Goal: Transaction & Acquisition: Purchase product/service

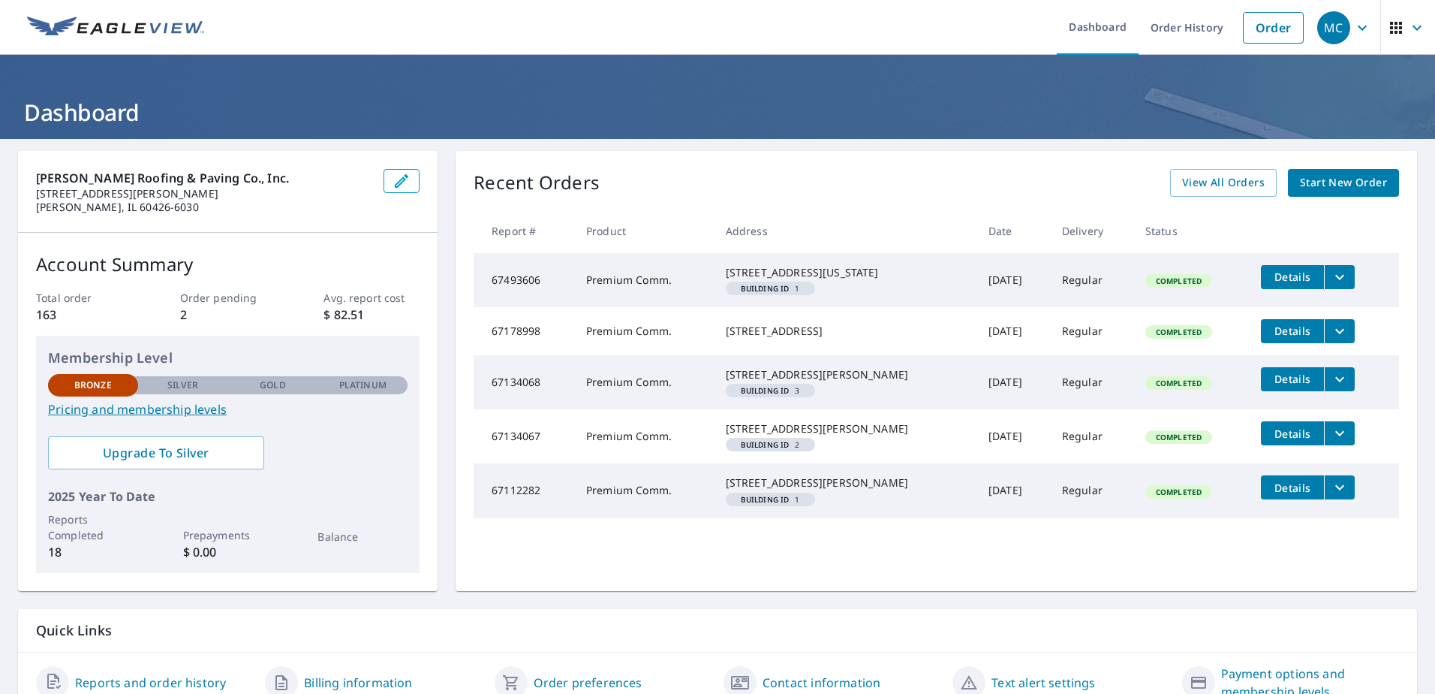
click at [1342, 176] on span "Start New Order" at bounding box center [1343, 182] width 87 height 19
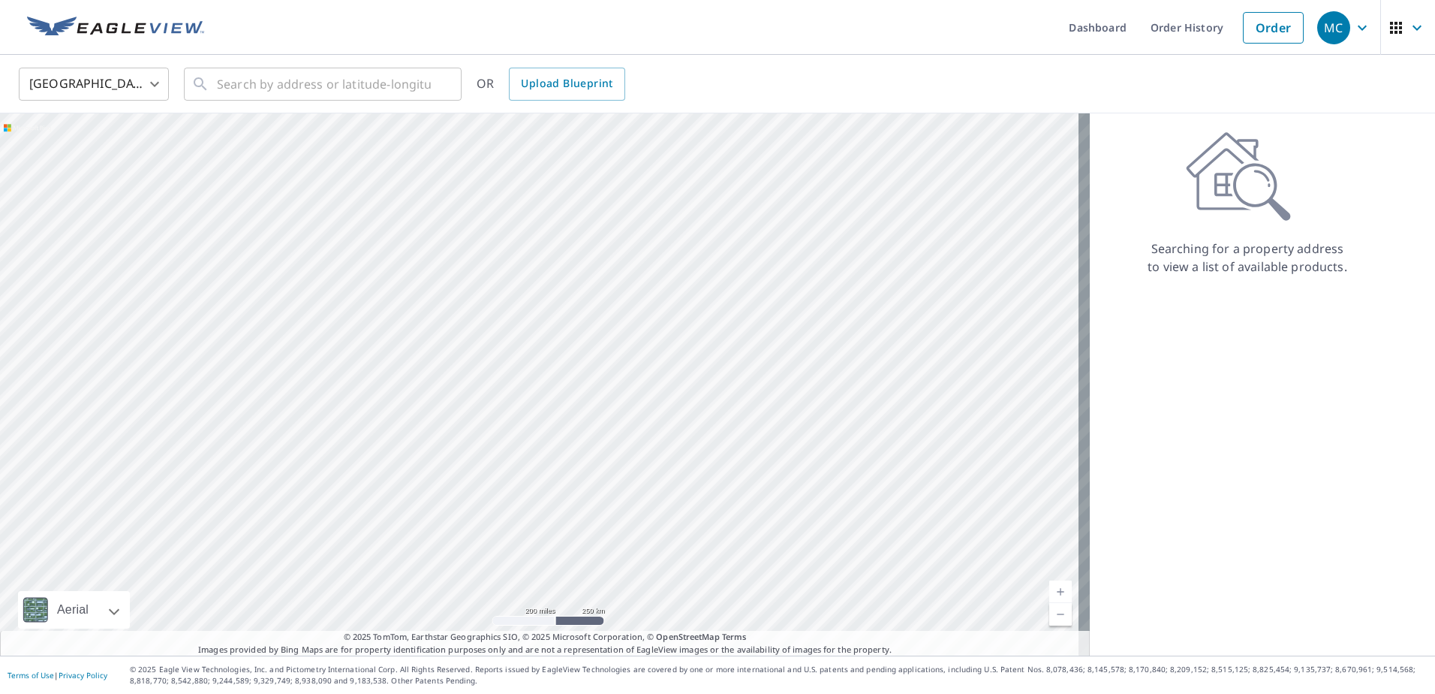
click at [655, 316] on div at bounding box center [545, 384] width 1090 height 542
click at [251, 83] on input "text" at bounding box center [324, 84] width 214 height 42
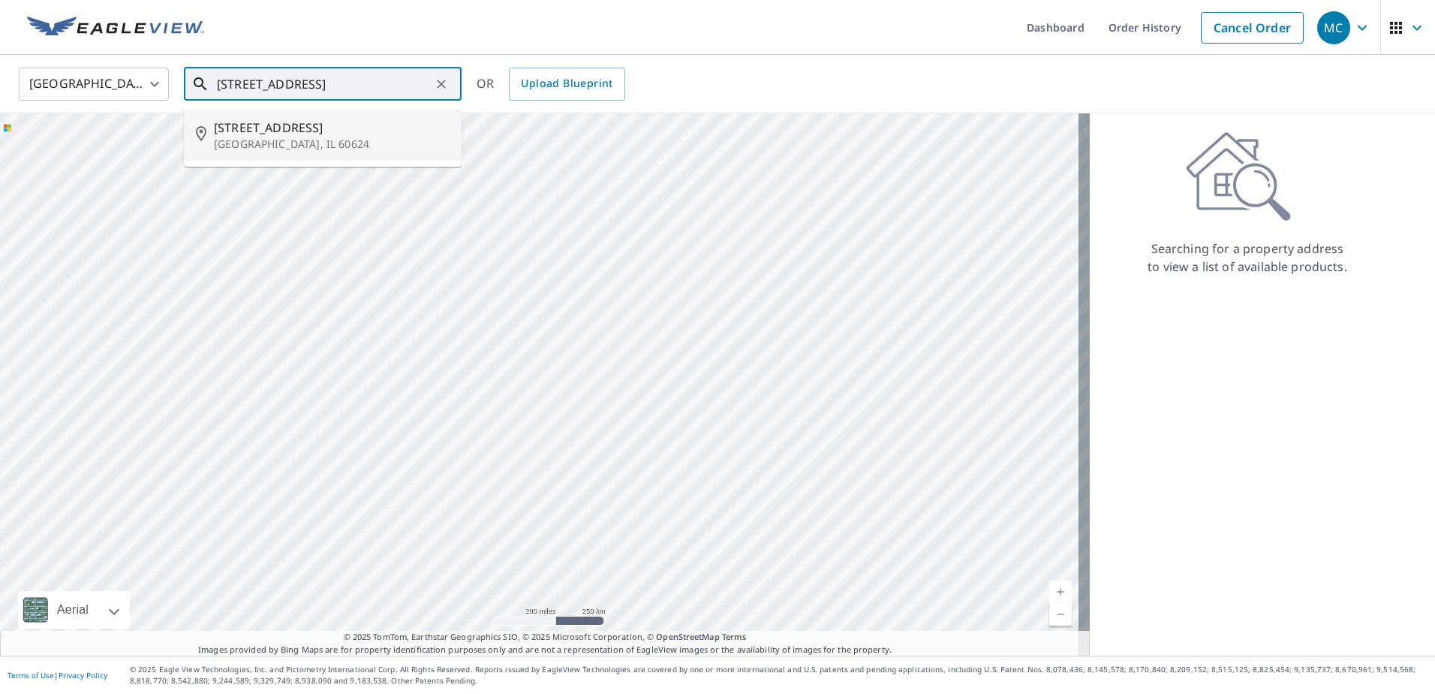
click at [314, 129] on span "[STREET_ADDRESS]" at bounding box center [332, 128] width 236 height 18
type input "[STREET_ADDRESS]"
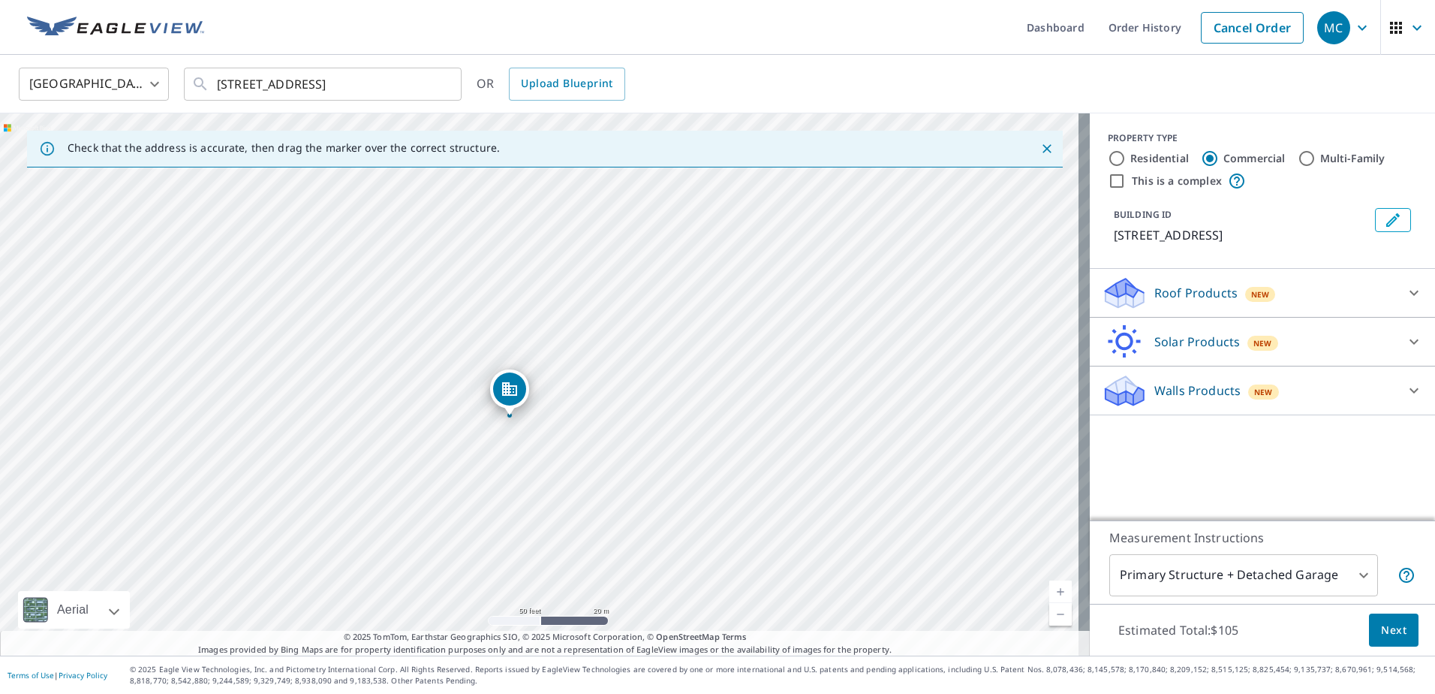
drag, startPoint x: 357, startPoint y: 408, endPoint x: 675, endPoint y: 422, distance: 318.6
click at [675, 422] on div "[STREET_ADDRESS]" at bounding box center [545, 384] width 1090 height 542
drag, startPoint x: 465, startPoint y: 417, endPoint x: 804, endPoint y: 423, distance: 339.4
click at [804, 423] on div "[STREET_ADDRESS]" at bounding box center [545, 384] width 1090 height 542
click at [1381, 623] on span "Next" at bounding box center [1394, 630] width 26 height 19
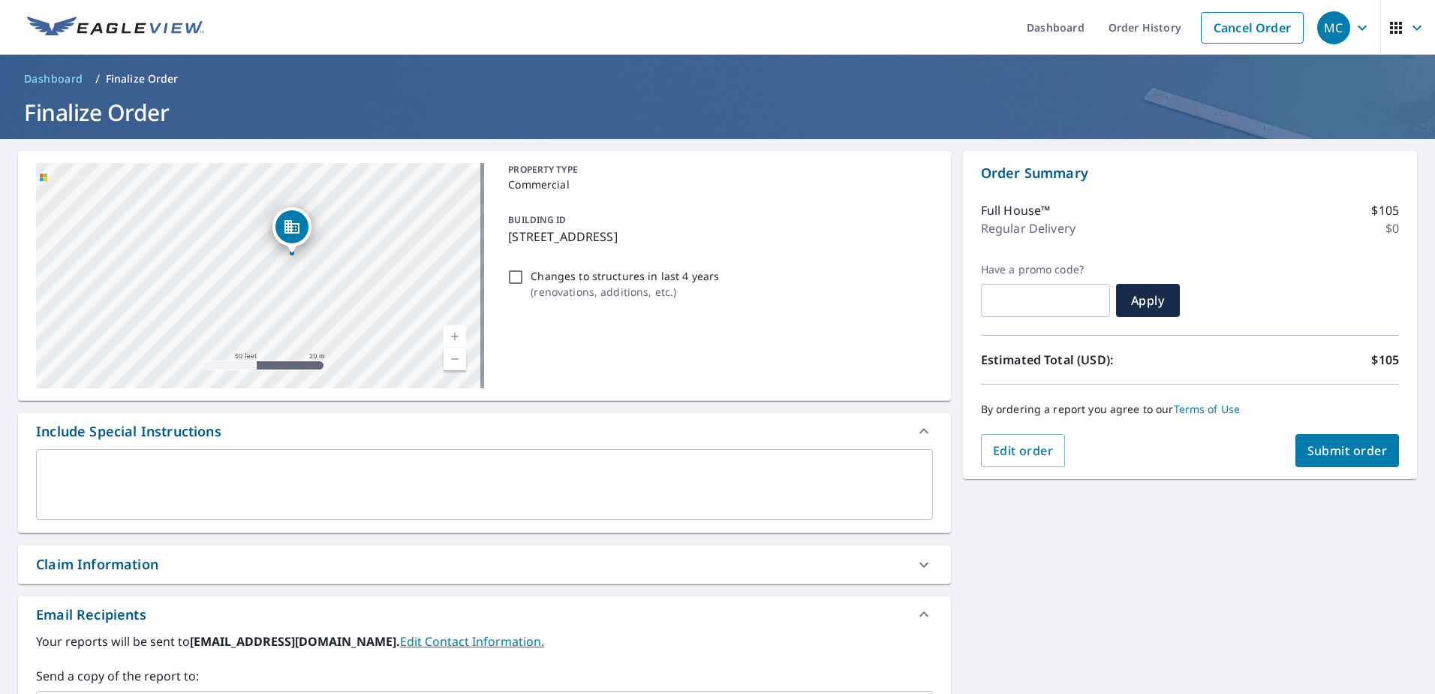
drag, startPoint x: 218, startPoint y: 263, endPoint x: 416, endPoint y: 269, distance: 197.5
click at [416, 269] on div "[STREET_ADDRESS]" at bounding box center [260, 275] width 448 height 225
click at [206, 257] on div "[STREET_ADDRESS]" at bounding box center [260, 275] width 448 height 225
click at [167, 274] on div "[STREET_ADDRESS]" at bounding box center [260, 275] width 448 height 225
drag, startPoint x: 261, startPoint y: 246, endPoint x: 227, endPoint y: 272, distance: 42.9
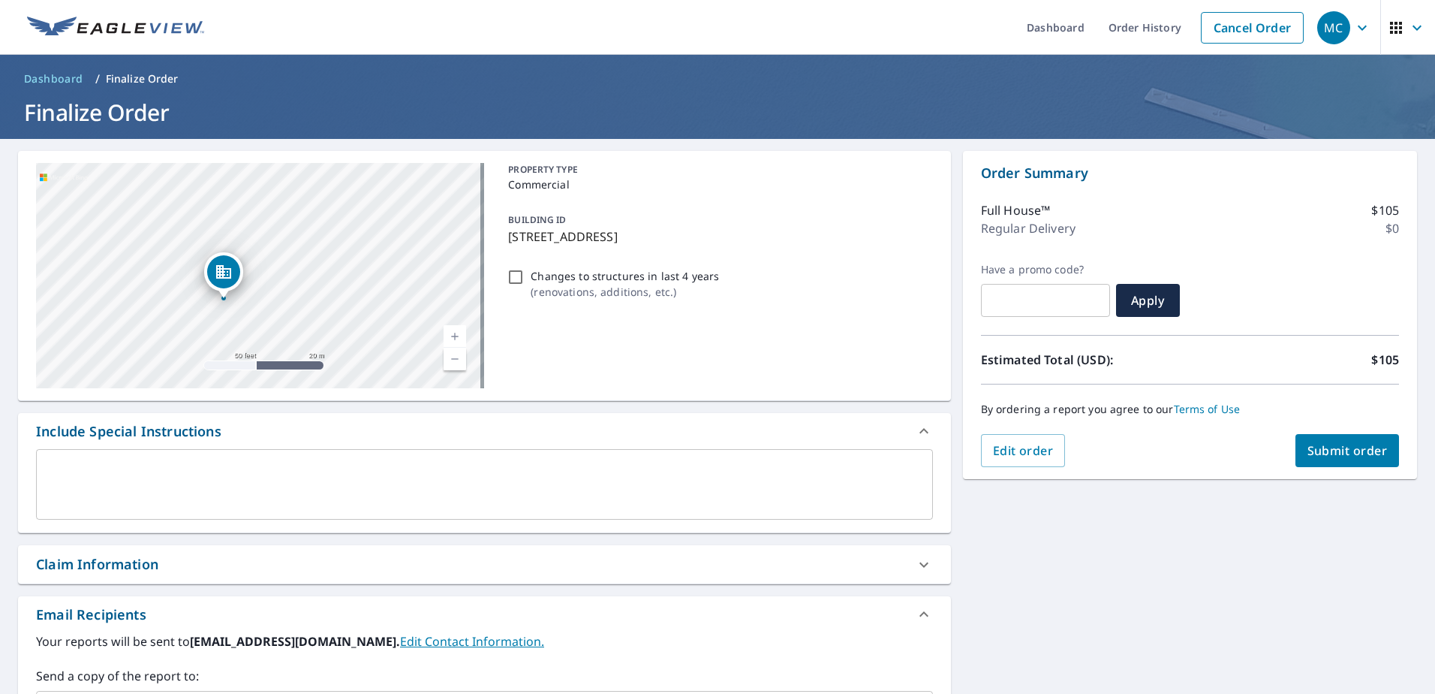
click at [227, 272] on icon "Dropped pin, building 1, Commercial property, 3312 W Arthington St Chicago, IL …" at bounding box center [223, 272] width 15 height 14
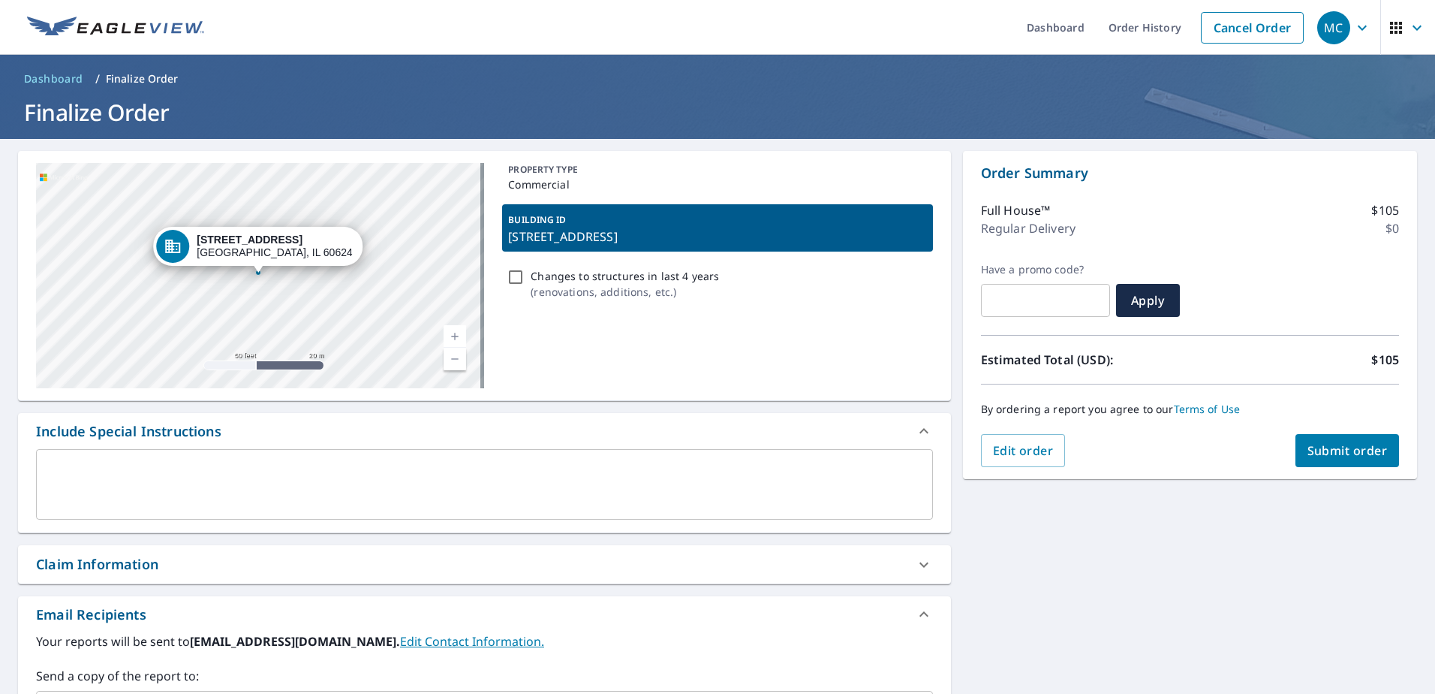
click at [173, 281] on div "[STREET_ADDRESS]" at bounding box center [260, 275] width 448 height 225
checkbox input "true"
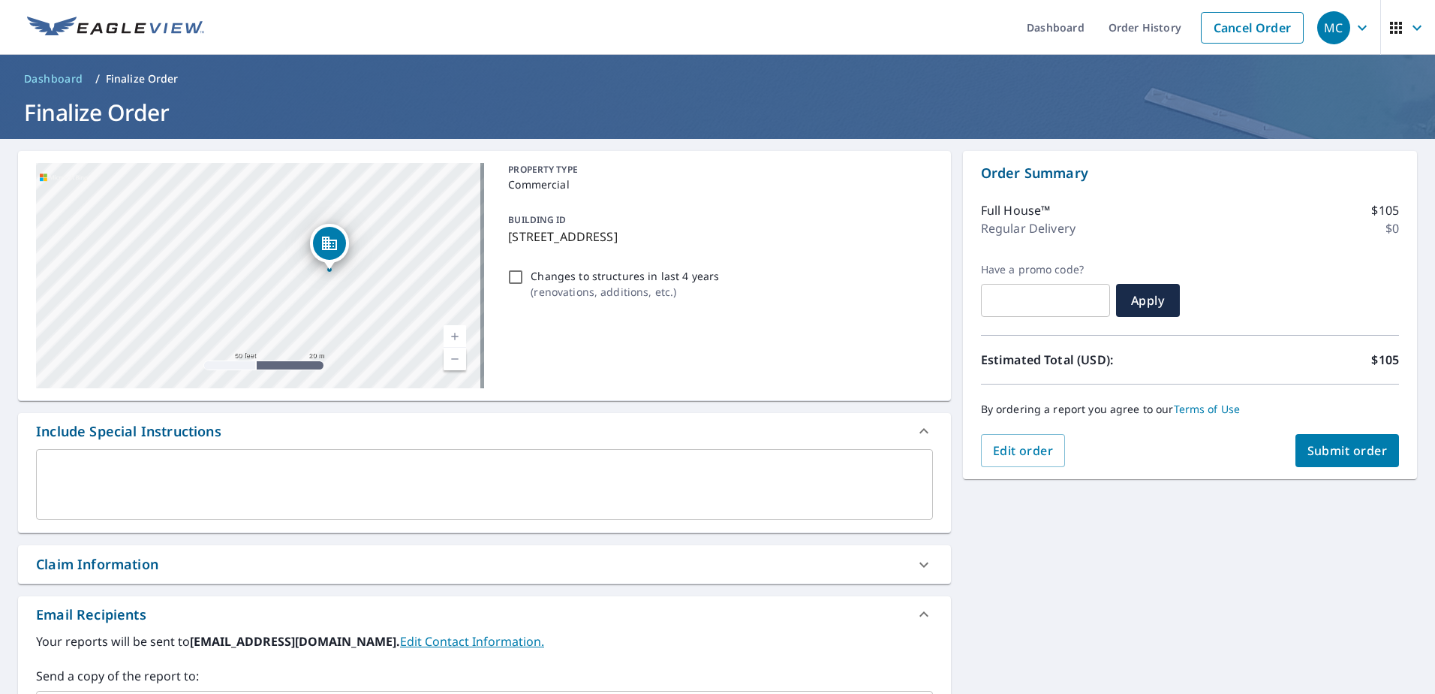
drag, startPoint x: 294, startPoint y: 292, endPoint x: 366, endPoint y: 289, distance: 71.4
click at [366, 289] on div "[STREET_ADDRESS]" at bounding box center [260, 275] width 448 height 225
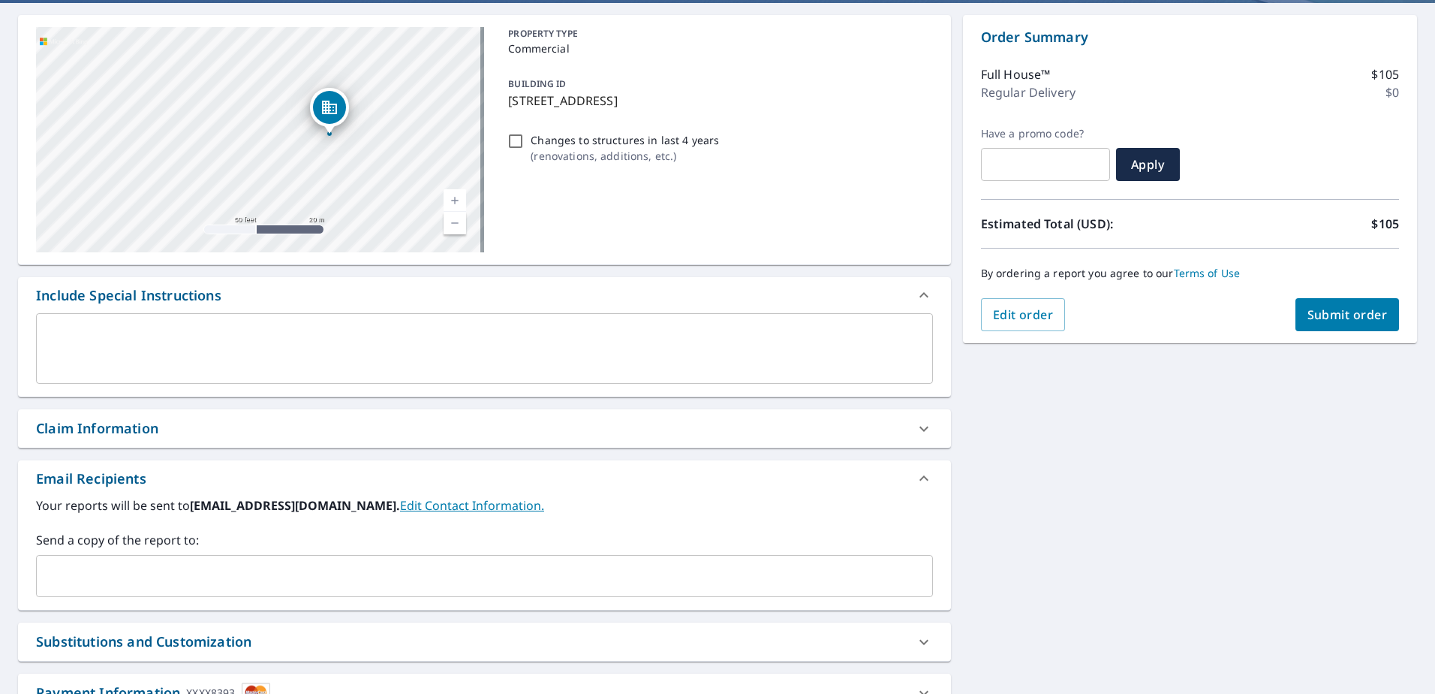
scroll to position [150, 0]
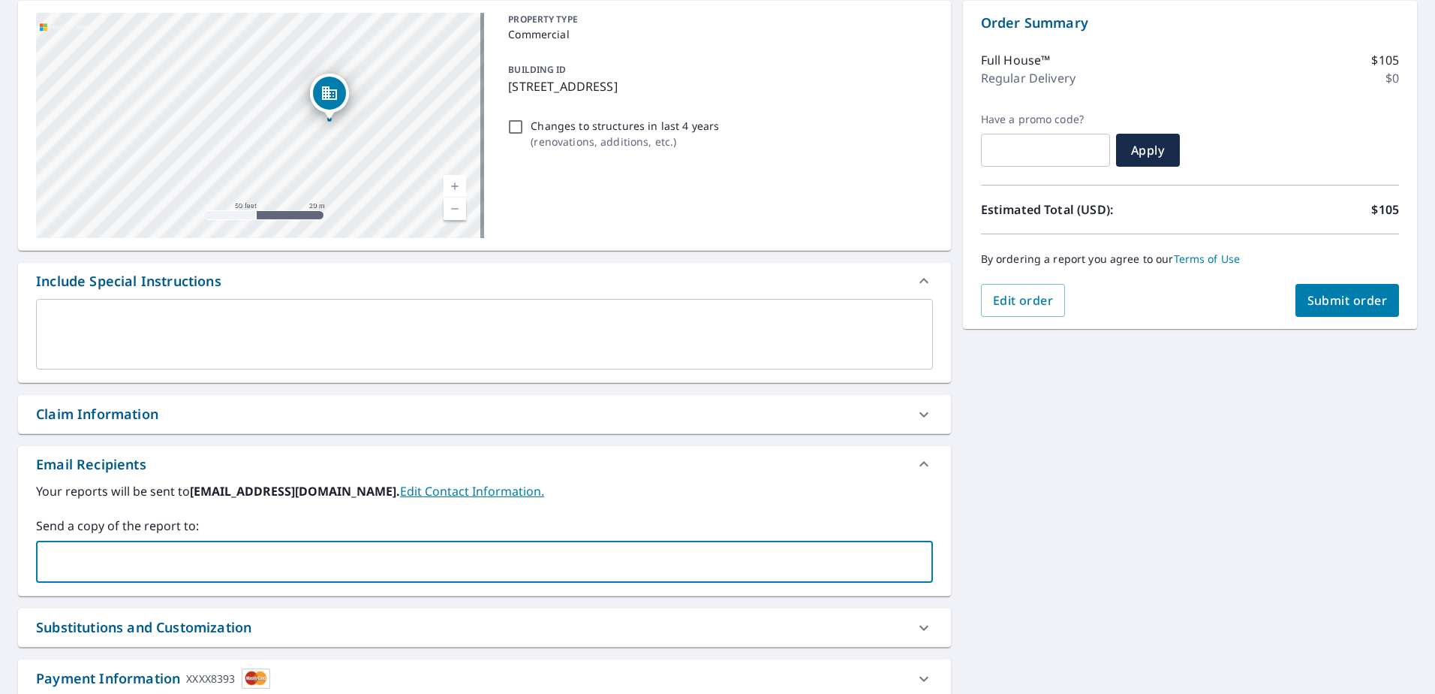
click at [60, 558] on input "text" at bounding box center [473, 561] width 861 height 29
type input "[EMAIL_ADDRESS][DOMAIN_NAME],"
checkbox input "true"
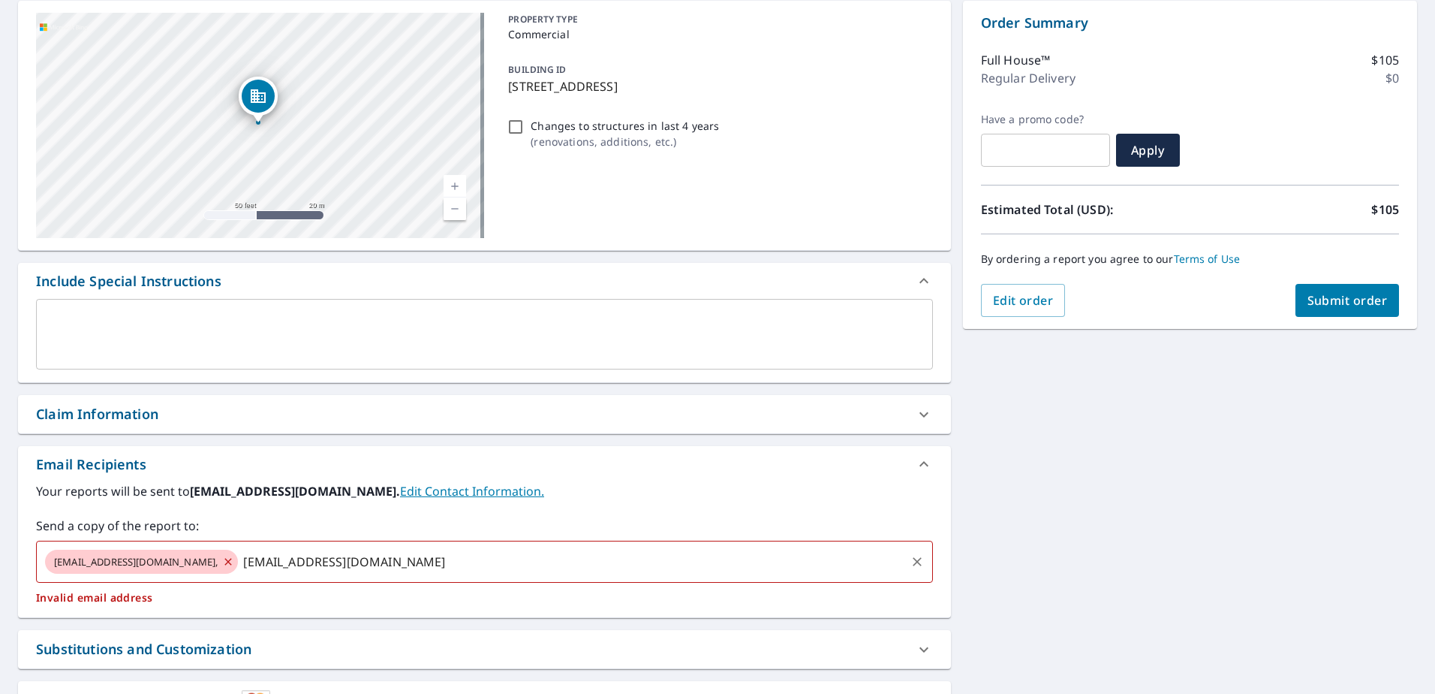
type input "[EMAIL_ADDRESS][DOMAIN_NAME]"
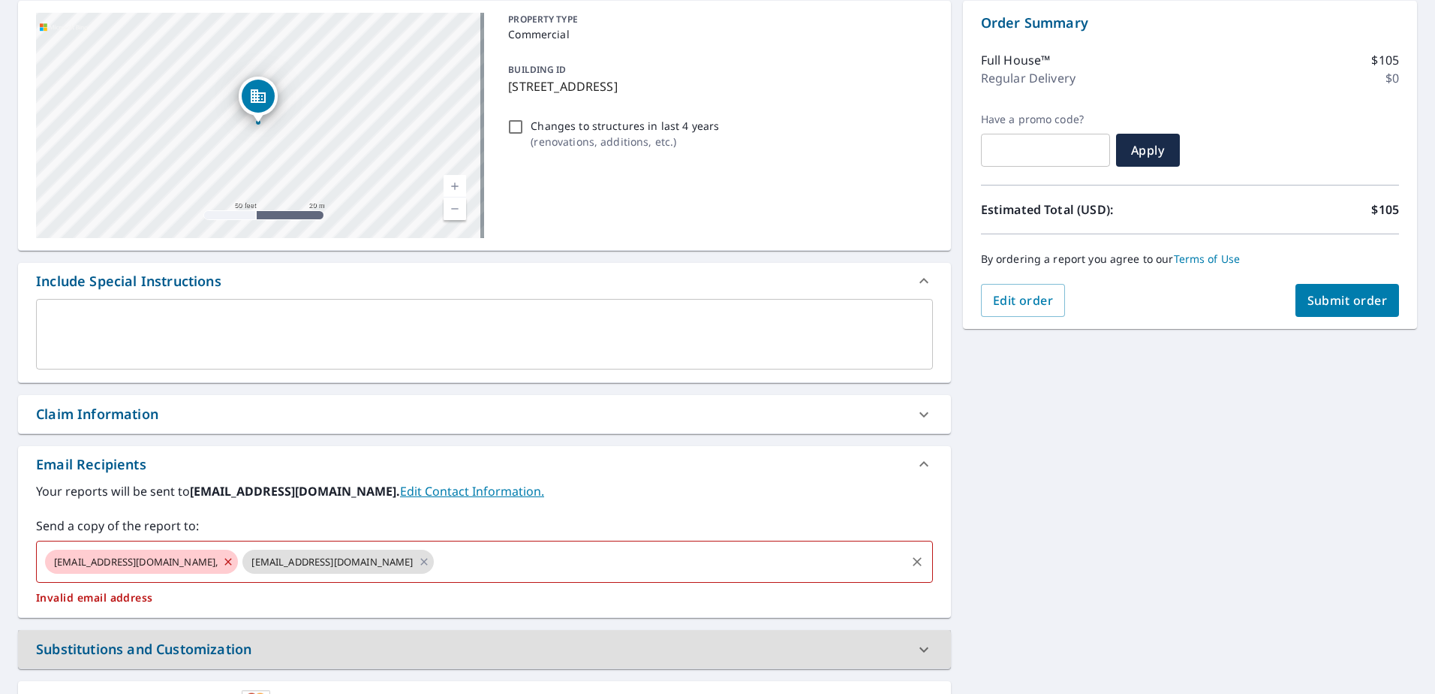
click at [225, 562] on icon at bounding box center [228, 561] width 7 height 7
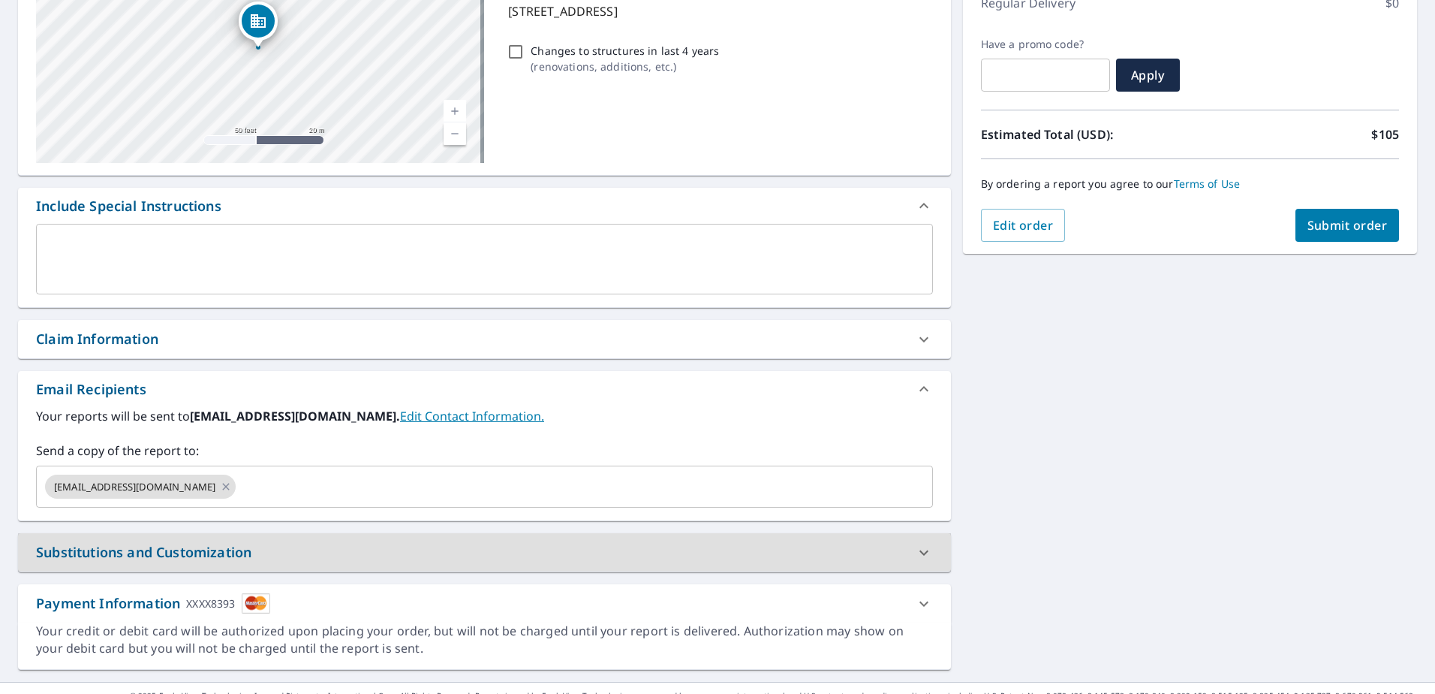
scroll to position [251, 0]
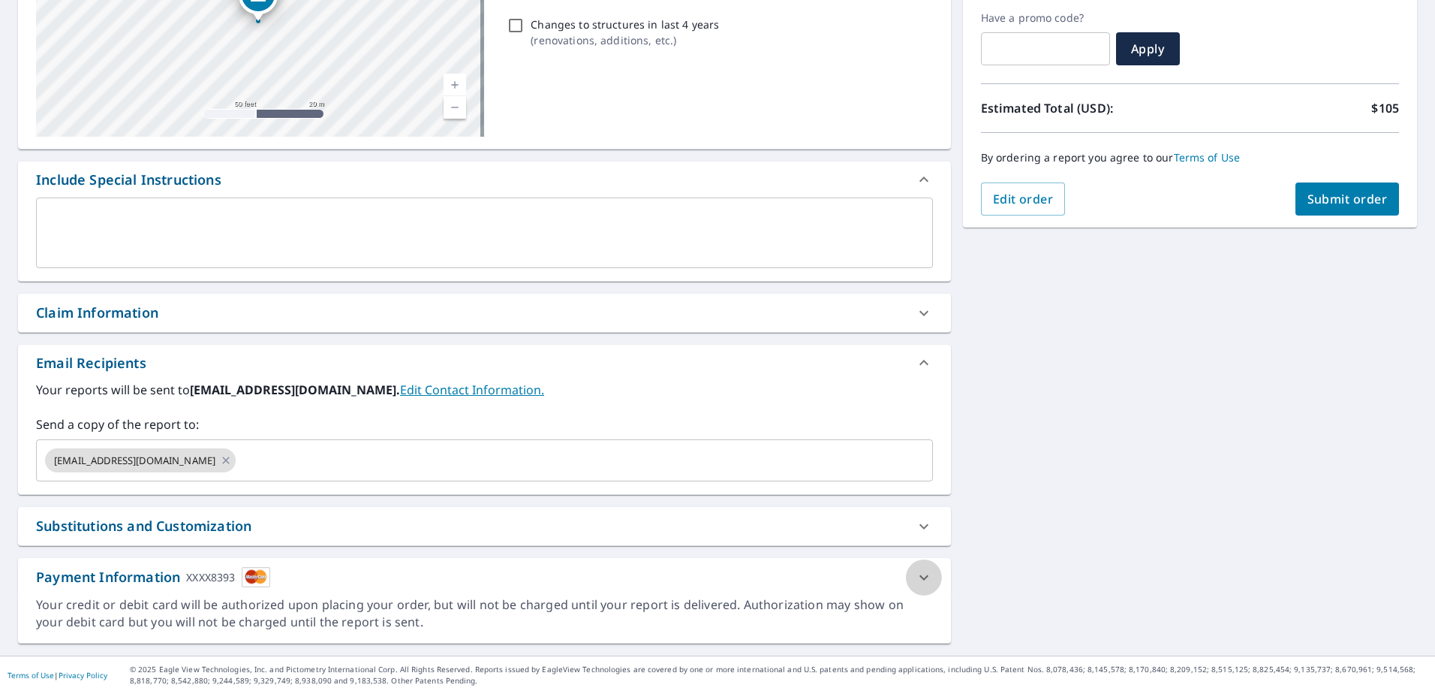
click at [920, 577] on icon at bounding box center [924, 576] width 9 height 5
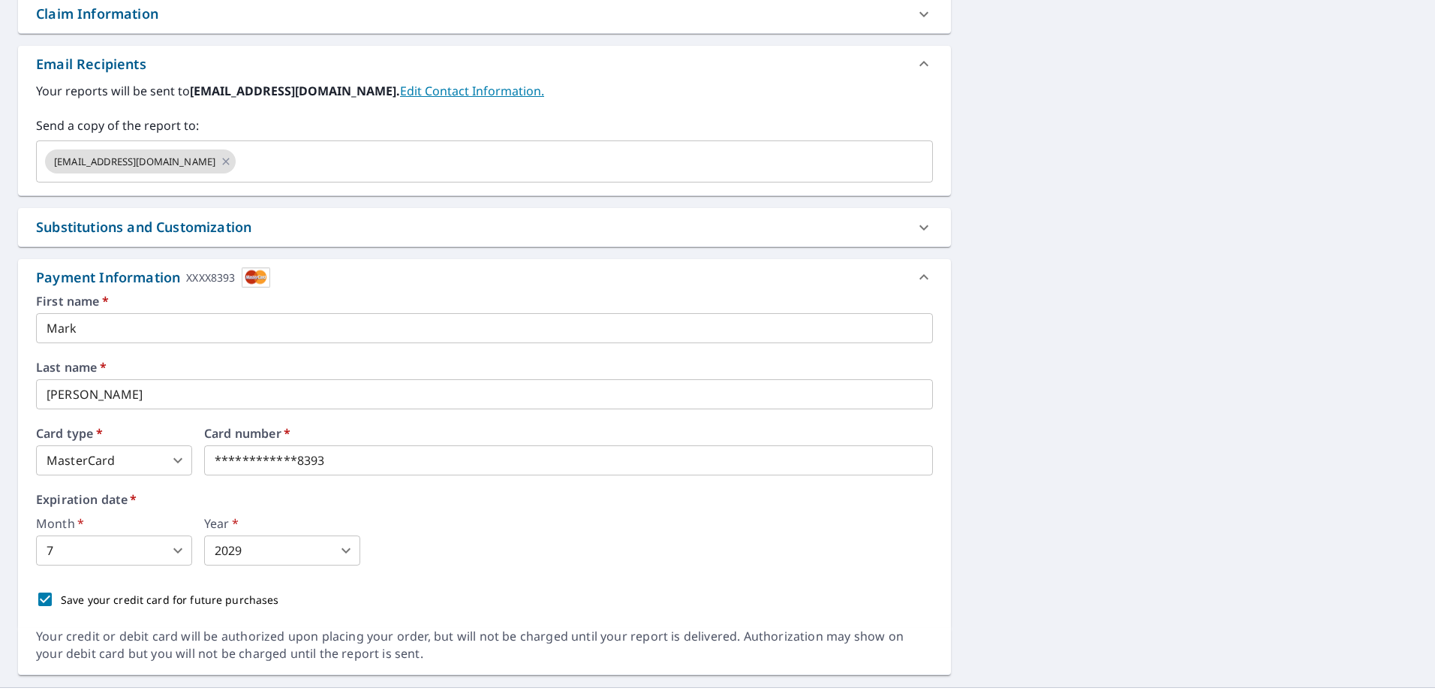
scroll to position [552, 0]
click at [177, 456] on body "MC MC Dashboard Order History Cancel Order MC Dashboard / Finalize Order Finali…" at bounding box center [717, 347] width 1435 height 694
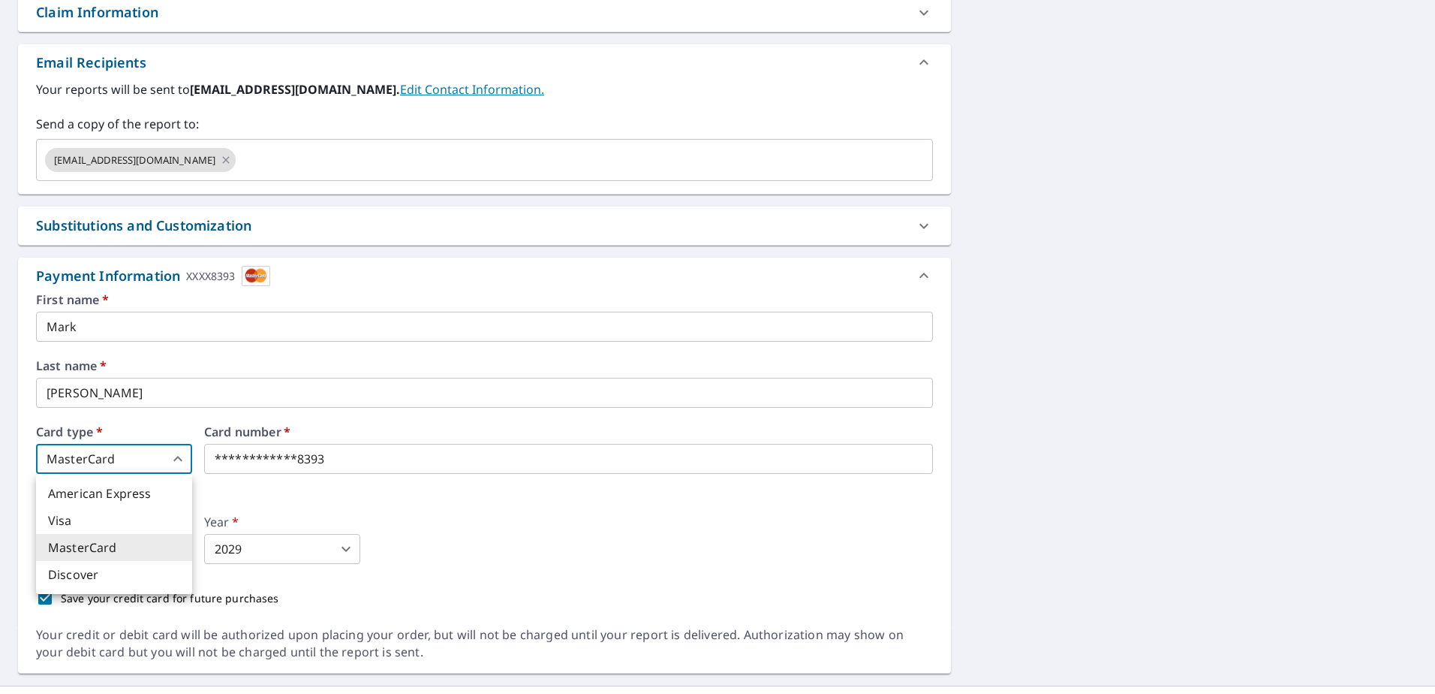
click at [149, 491] on li "American Express" at bounding box center [114, 493] width 156 height 27
checkbox input "true"
type input "1"
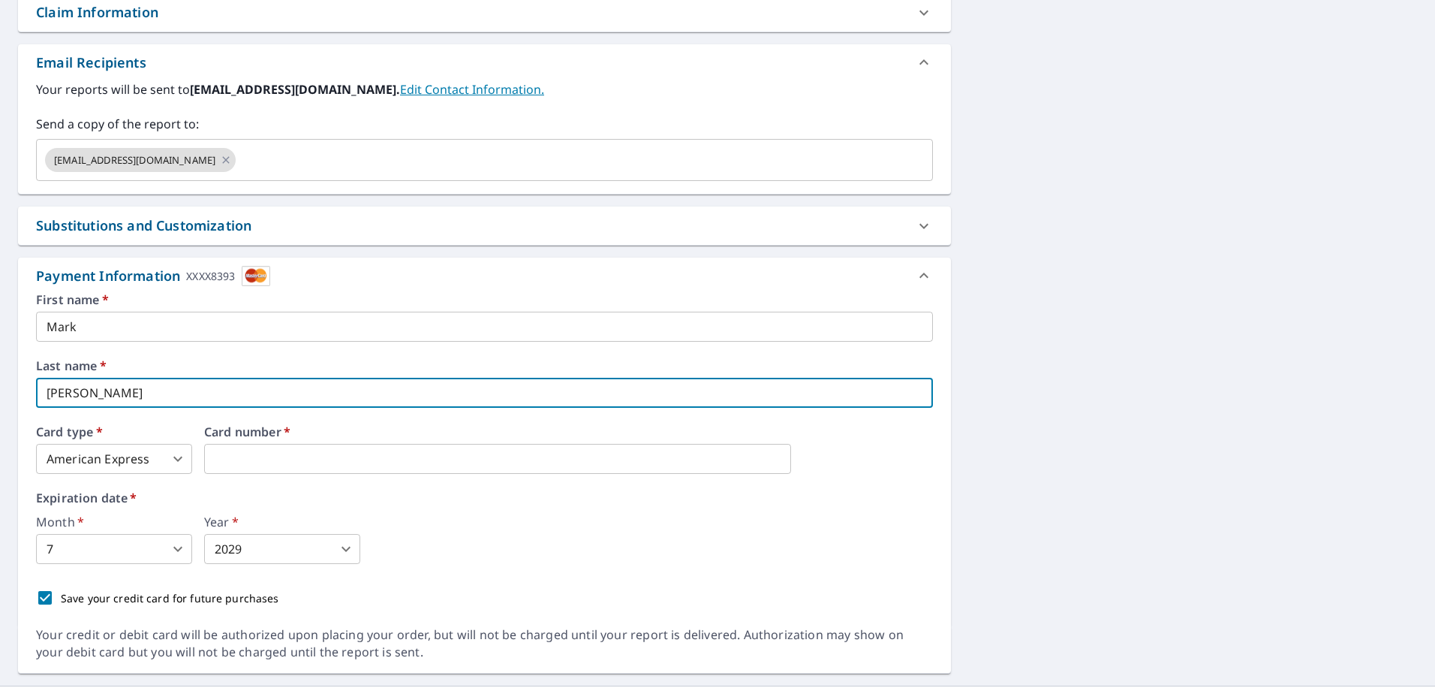
drag, startPoint x: 104, startPoint y: 390, endPoint x: 32, endPoint y: 401, distance: 72.8
click at [32, 401] on div "First name   * [PERSON_NAME] ​ Last name   * [PERSON_NAME] ​ Card type   * Amer…" at bounding box center [484, 460] width 933 height 333
checkbox input "true"
type input "M"
checkbox input "true"
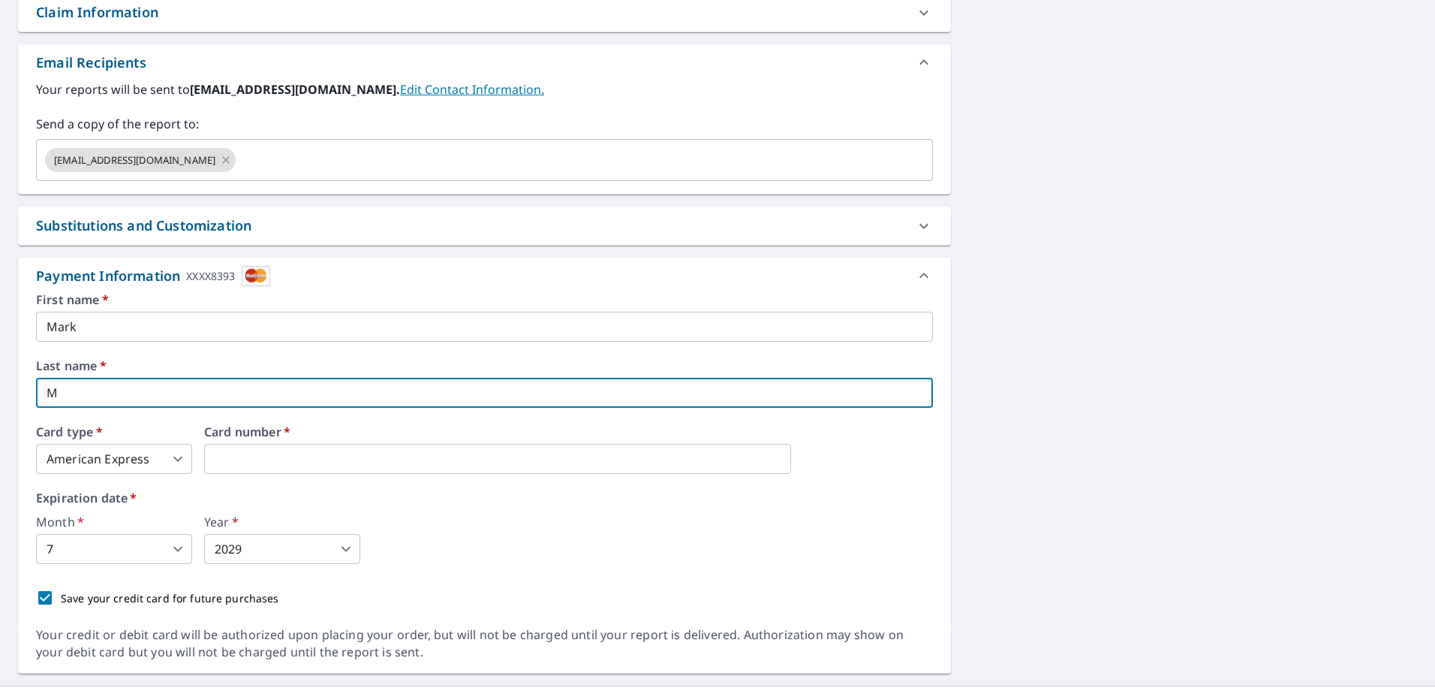
type input "Mo"
checkbox input "true"
type input "Mor"
checkbox input "true"
type input "[PERSON_NAME]"
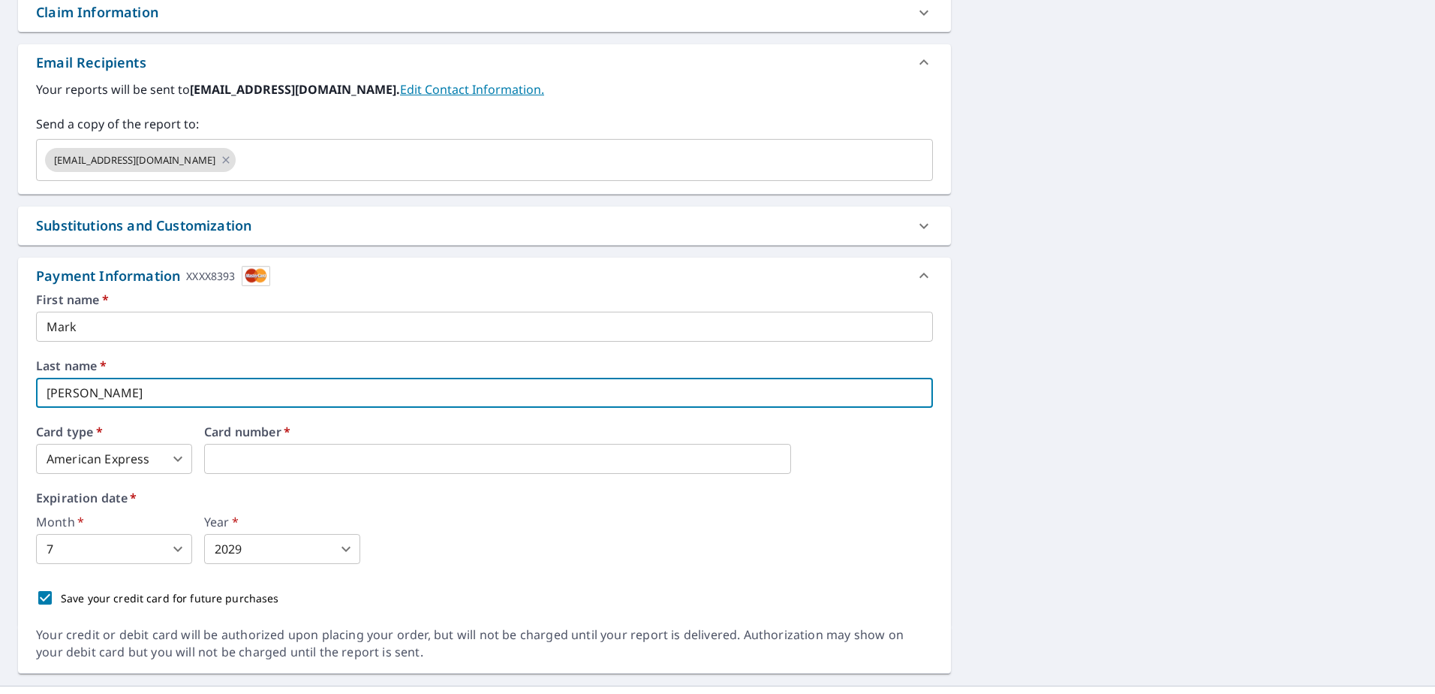
checkbox input "true"
type input "[PERSON_NAME]"
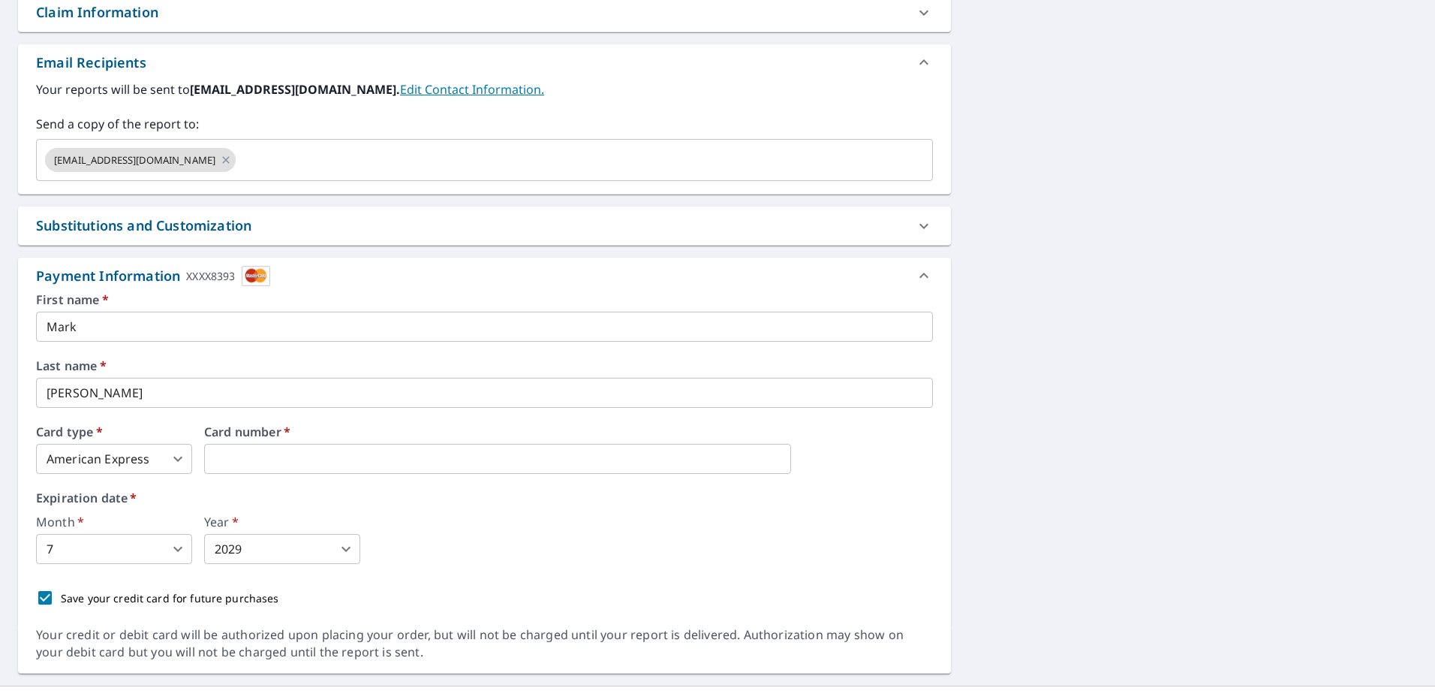
click at [180, 550] on body "MC MC Dashboard Order History Cancel Order MC Dashboard / Finalize Order Finali…" at bounding box center [717, 347] width 1435 height 694
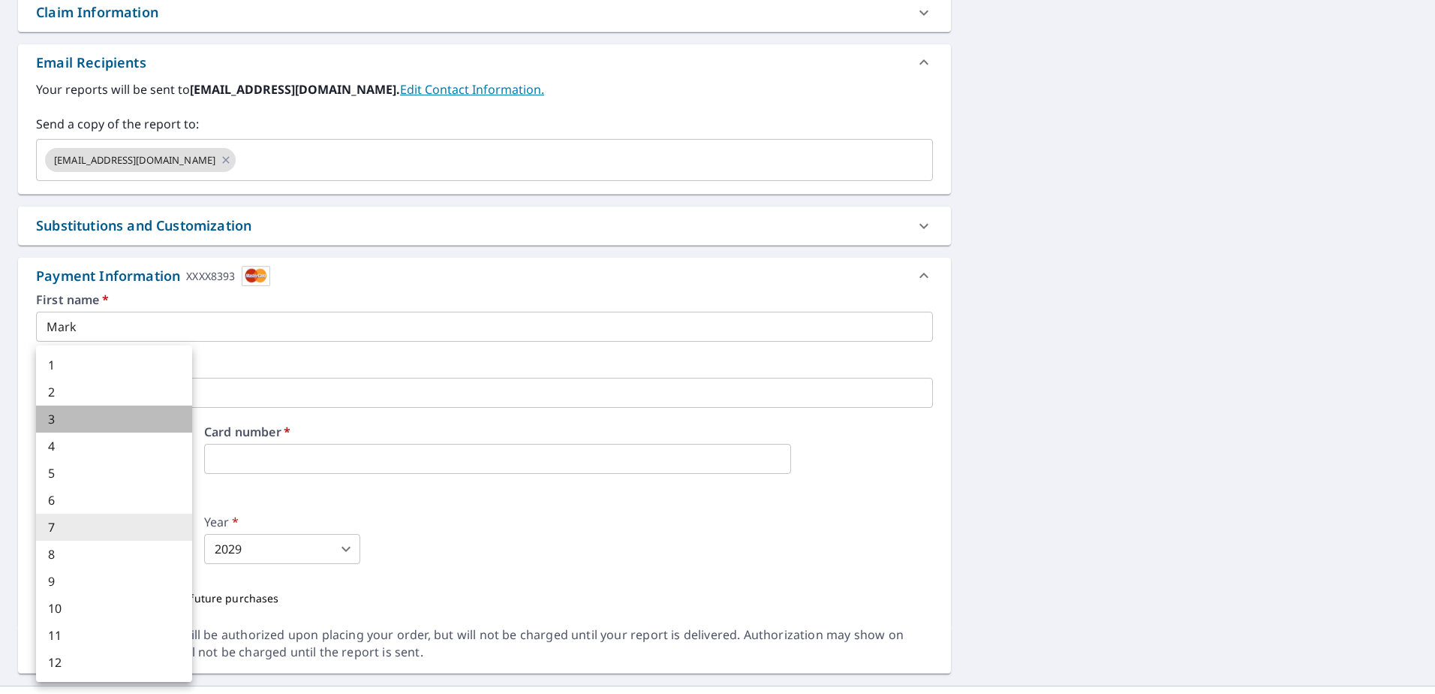
click at [95, 419] on li "3" at bounding box center [114, 418] width 156 height 27
checkbox input "true"
type input "3"
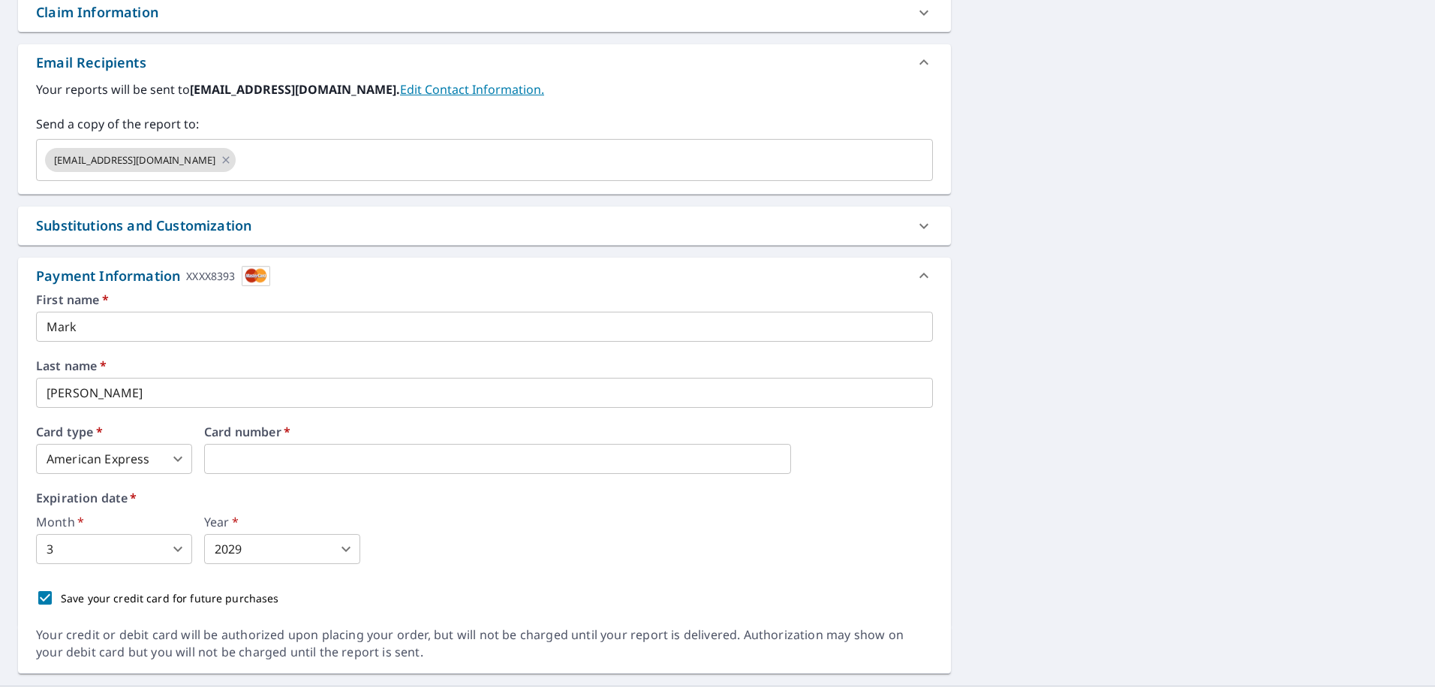
click at [471, 545] on div "Month   * 3 3 ​ Year   * 2029 2029 ​" at bounding box center [484, 540] width 897 height 48
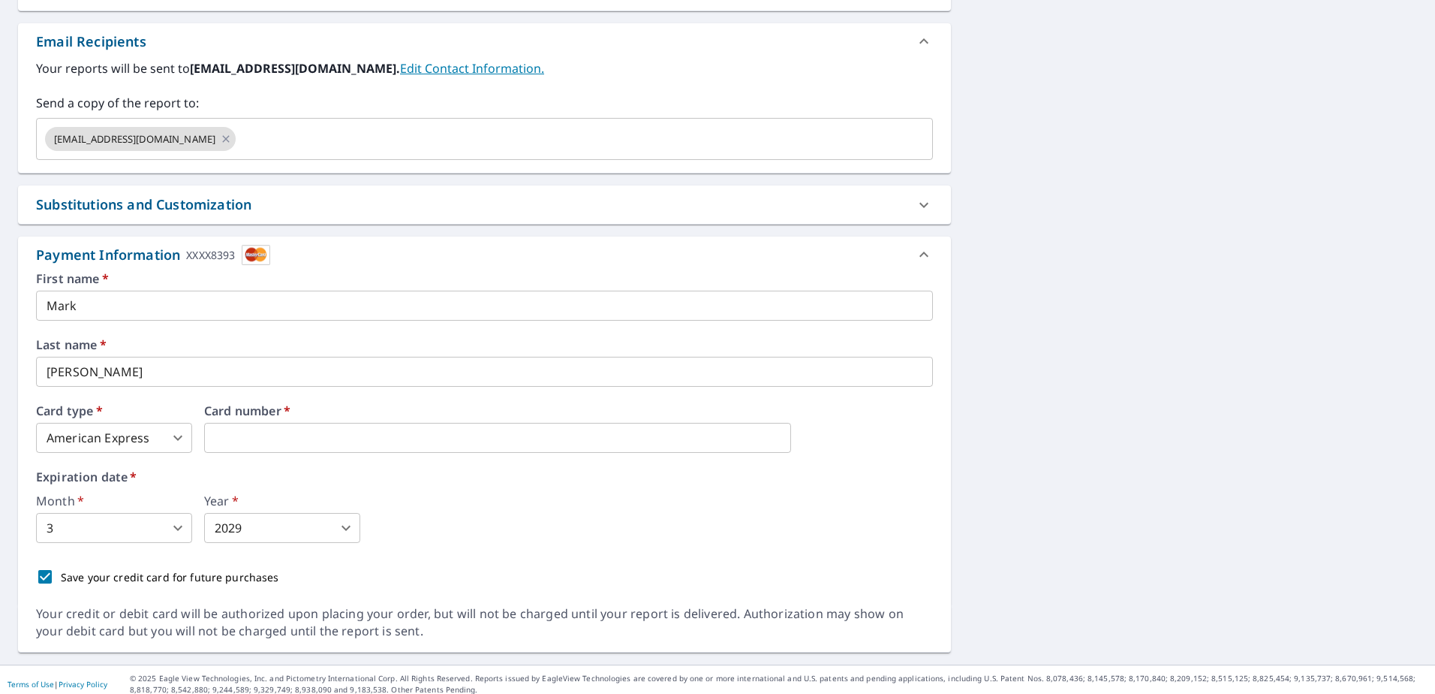
scroll to position [582, 0]
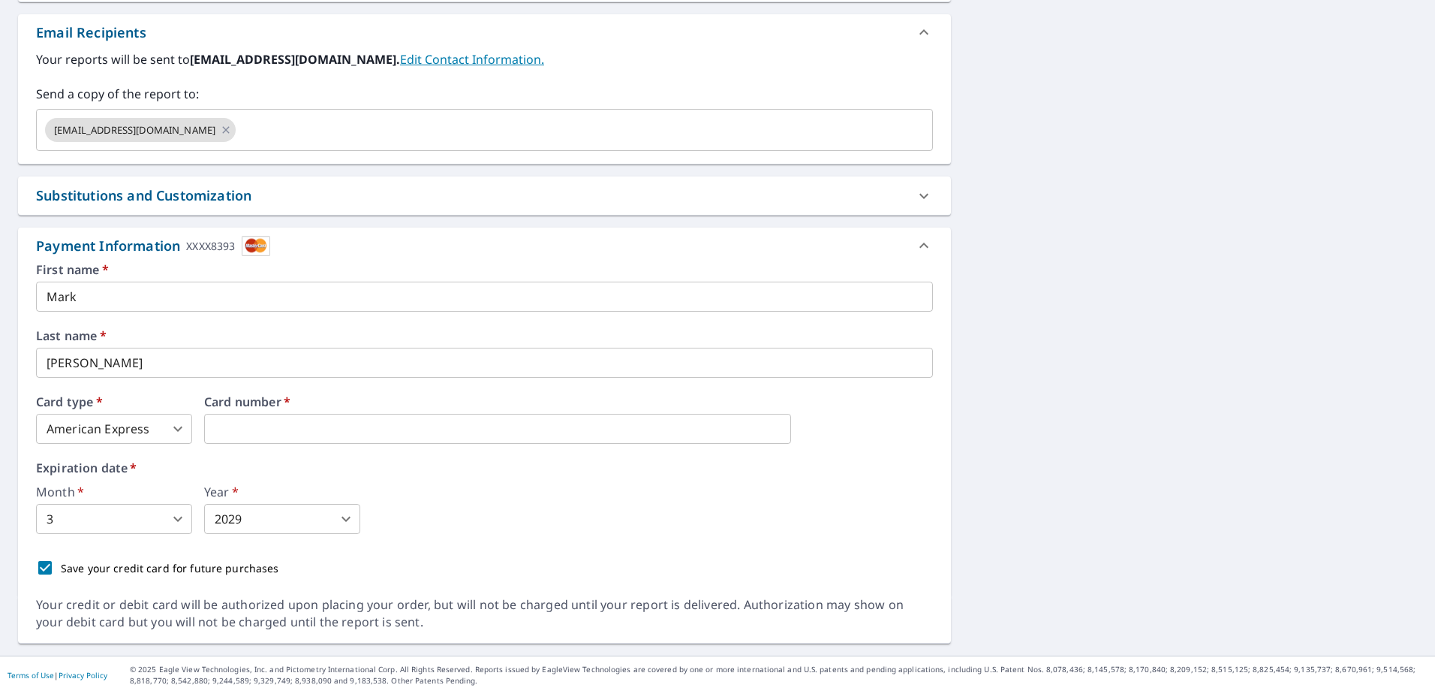
click at [1044, 486] on div "[STREET_ADDRESS][GEOGRAPHIC_DATA] A standard road map Aerial A detailed look fr…" at bounding box center [717, 106] width 1435 height 1098
click at [700, 539] on div "First name   * [PERSON_NAME] ​ Last name   * [PERSON_NAME] ​ Card type   * Amer…" at bounding box center [484, 423] width 897 height 320
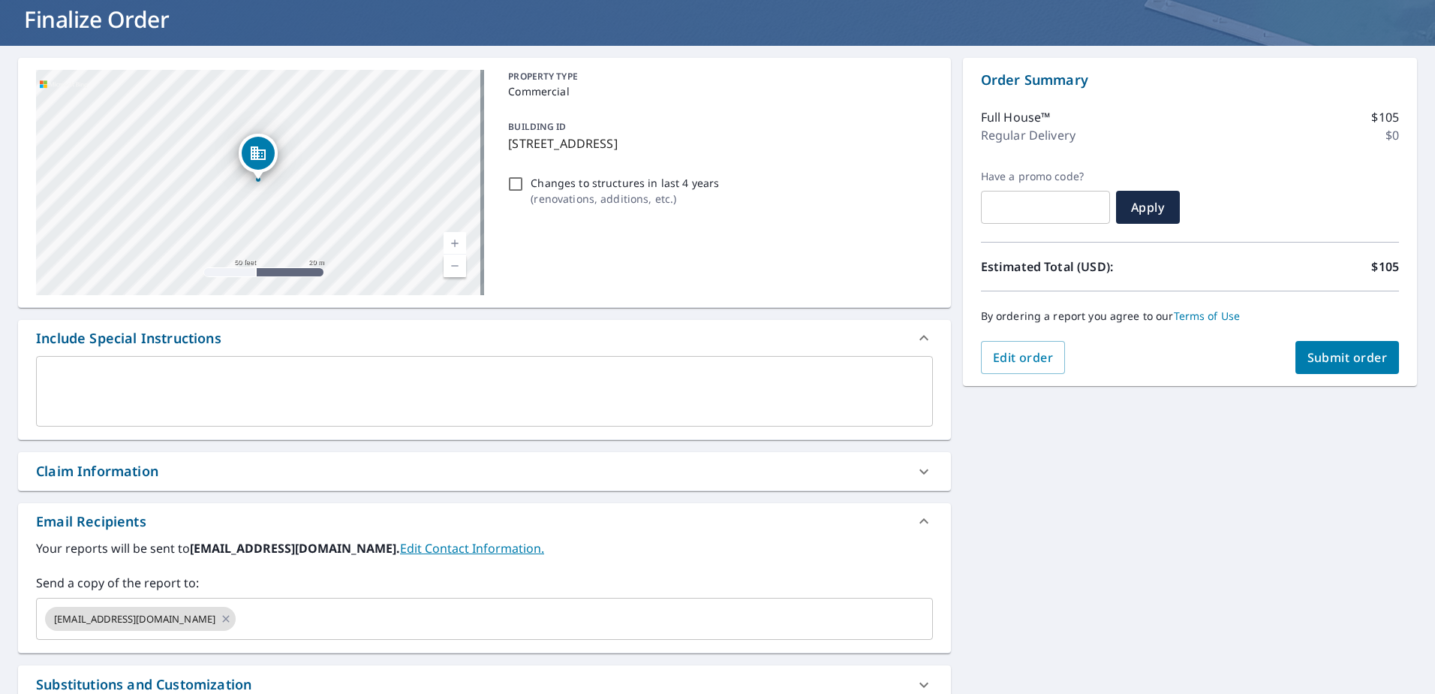
scroll to position [56, 0]
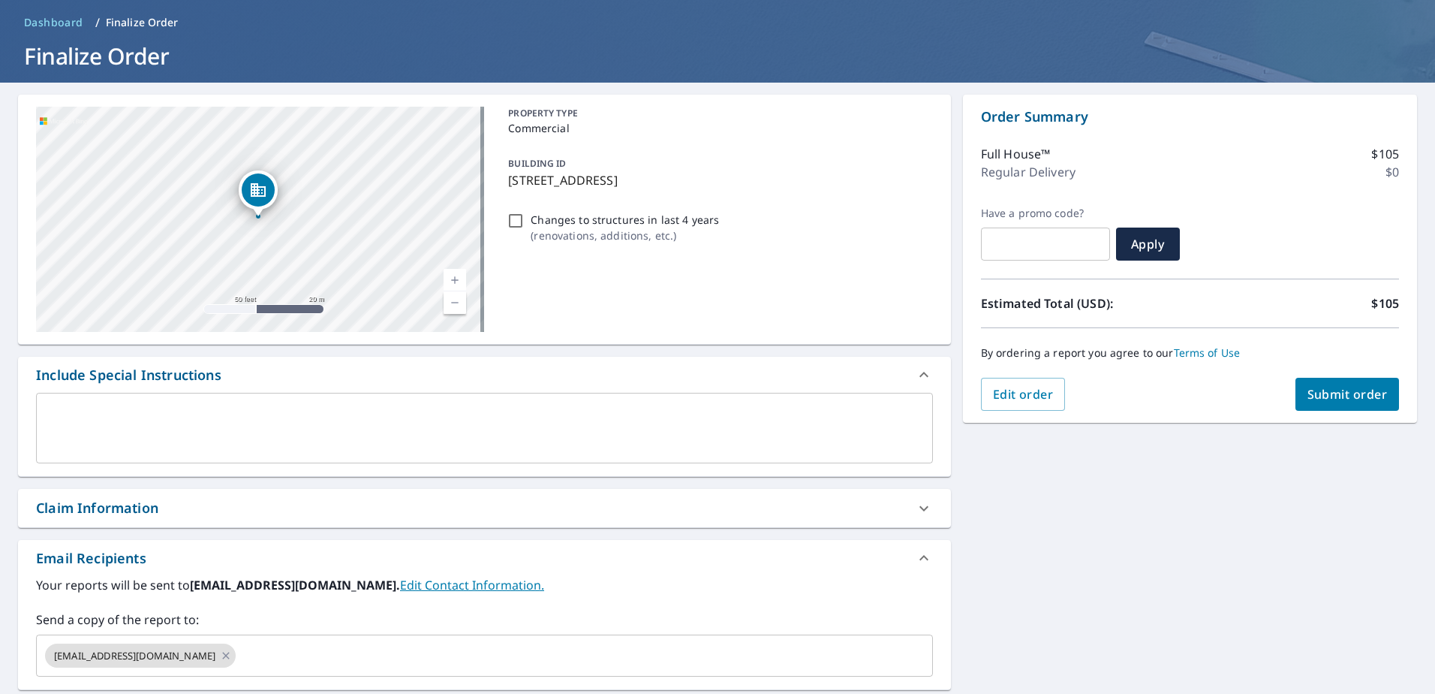
click at [1353, 393] on span "Submit order" at bounding box center [1348, 394] width 80 height 17
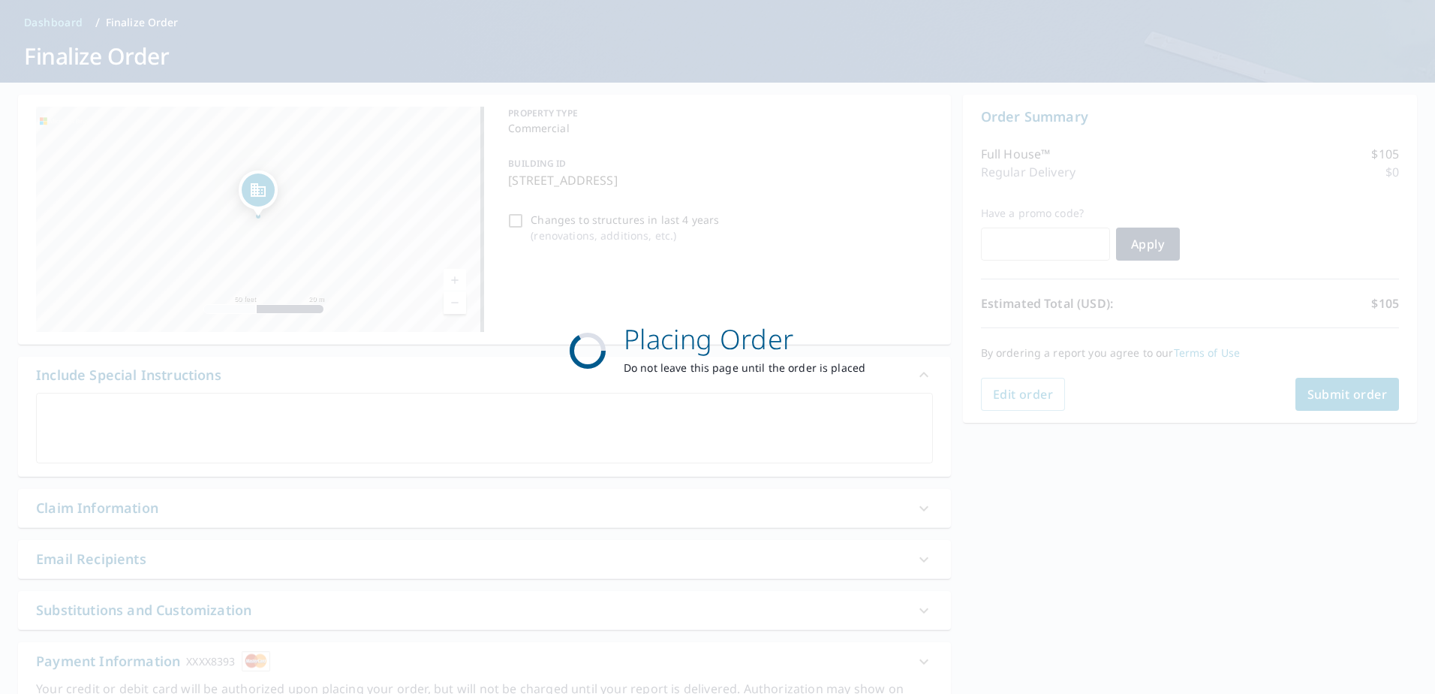
checkbox input "true"
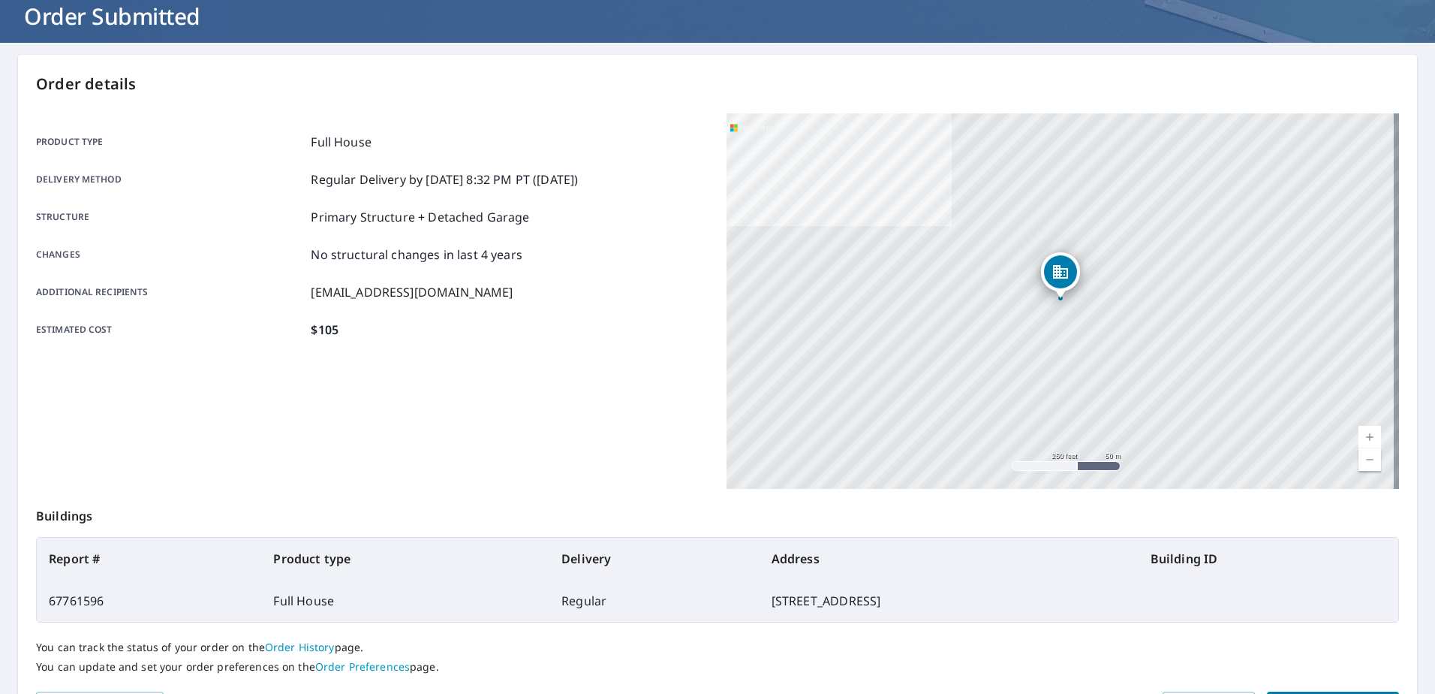
scroll to position [190, 0]
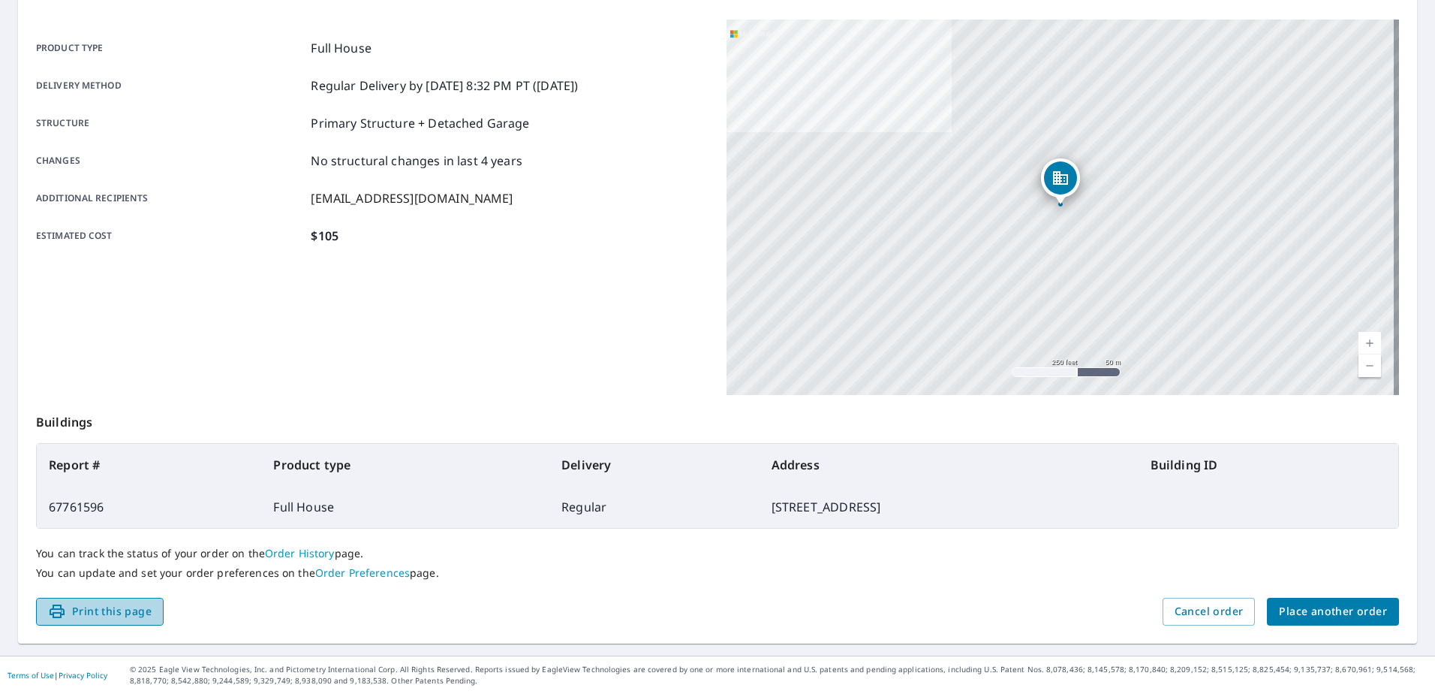
click at [104, 617] on span "Print this page" at bounding box center [100, 611] width 104 height 19
